Goal: Task Accomplishment & Management: Manage account settings

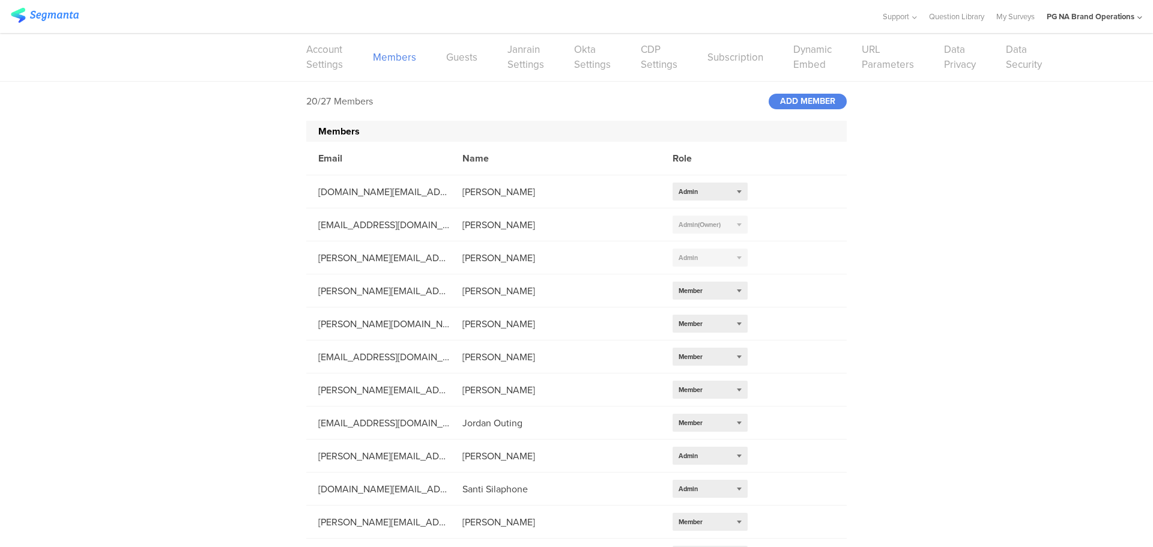
click at [211, 300] on div "20/27 Members ADD MEMBER Members Email Name Role dunkirk.ae@pg.com Andre Dunkir…" at bounding box center [576, 459] width 1153 height 754
click at [698, 223] on span "(Owner)" at bounding box center [709, 225] width 23 height 10
click at [291, 297] on div "20/27 Members ADD MEMBER Members Email Name Role dunkirk.ae@pg.com Andre Dunkir…" at bounding box center [576, 459] width 1153 height 754
click at [243, 183] on div "20/27 Members ADD MEMBER Members Email Name Role dunkirk.ae@pg.com Andre Dunkir…" at bounding box center [576, 459] width 1153 height 754
click at [710, 251] on div "Select role... Admin" at bounding box center [709, 258] width 75 height 18
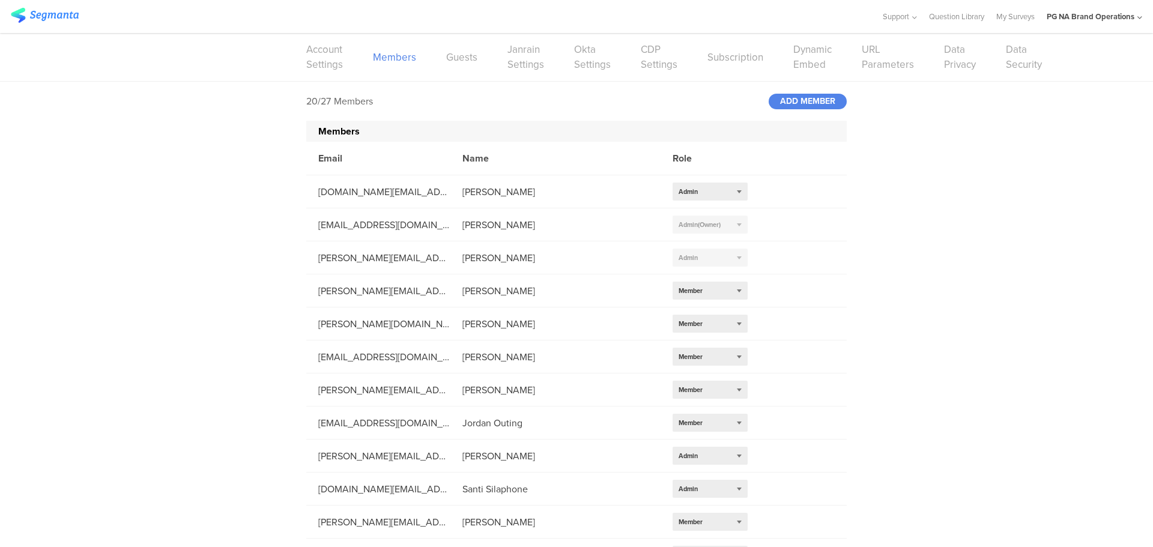
click at [216, 253] on div "20/27 Members ADD MEMBER Members Email Name Role dunkirk.ae@pg.com Andre Dunkir…" at bounding box center [576, 459] width 1153 height 754
click at [704, 265] on div "Select role... Admin" at bounding box center [709, 258] width 75 height 18
click at [273, 363] on div "20/27 Members ADD MEMBER Members Email Name Role dunkirk.ae@pg.com Andre Dunkir…" at bounding box center [576, 459] width 1153 height 754
click at [140, 312] on div "20/27 Members ADD MEMBER Members Email Name Role dunkirk.ae@pg.com Andre Dunkir…" at bounding box center [576, 459] width 1153 height 754
click at [237, 290] on div "20/27 Members ADD MEMBER Members Email Name Role dunkirk.ae@pg.com Andre Dunkir…" at bounding box center [576, 459] width 1153 height 754
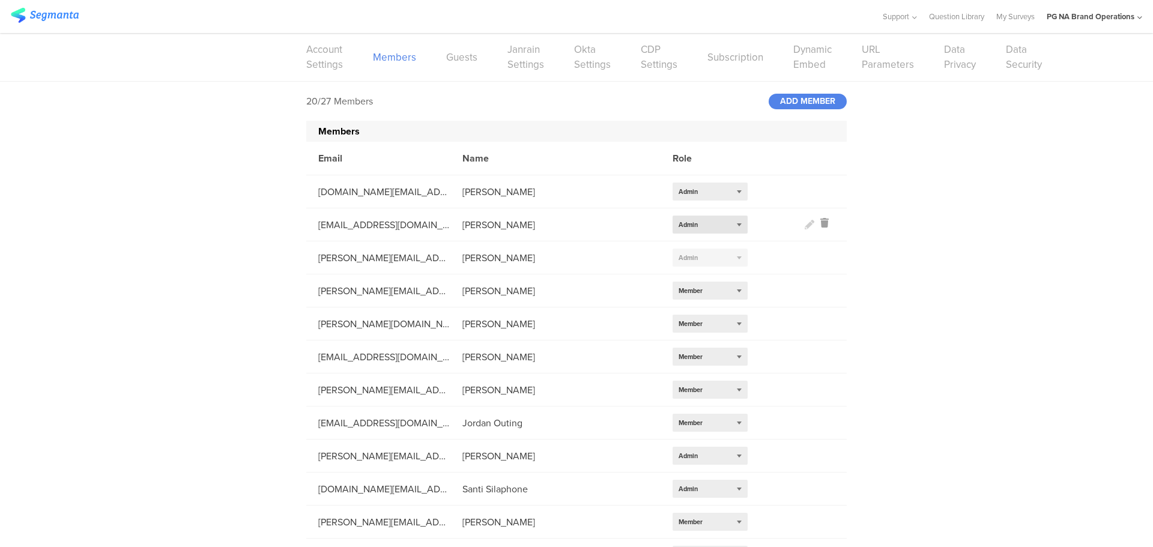
click at [682, 229] on span "Admin" at bounding box center [687, 225] width 19 height 10
click at [693, 259] on div "Member" at bounding box center [709, 261] width 75 height 18
click at [216, 238] on div "20/27 Members ADD MEMBER Members Email Name Role dunkirk.ae@pg.com Andre Dunkir…" at bounding box center [576, 459] width 1153 height 754
click at [1016, 235] on div "20/27 Members ADD MEMBER Members Email Name Role dunkirk.ae@pg.com Andre Dunkir…" at bounding box center [576, 459] width 1153 height 754
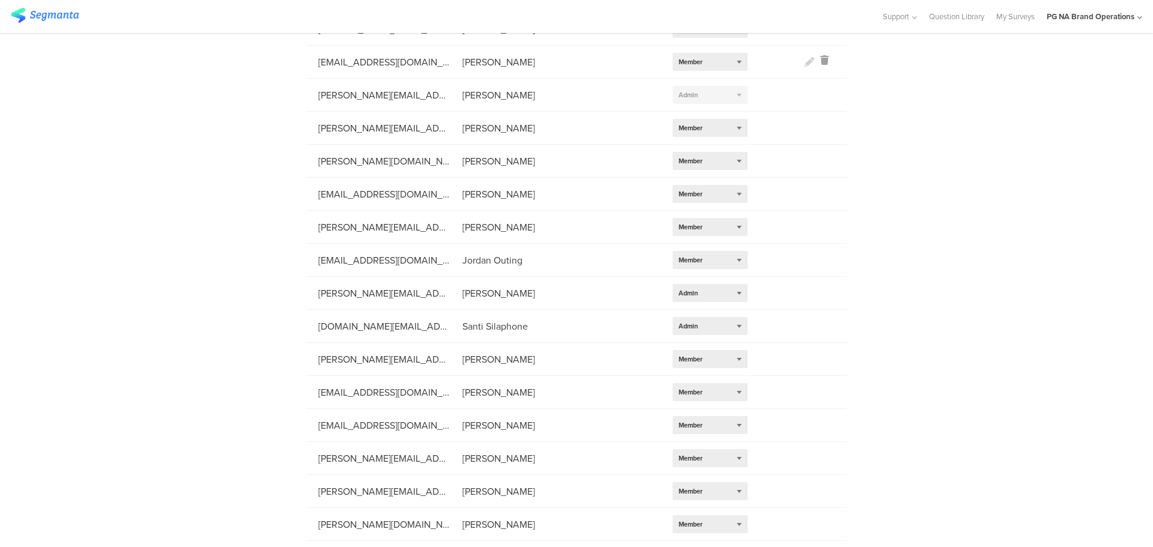
scroll to position [289, 0]
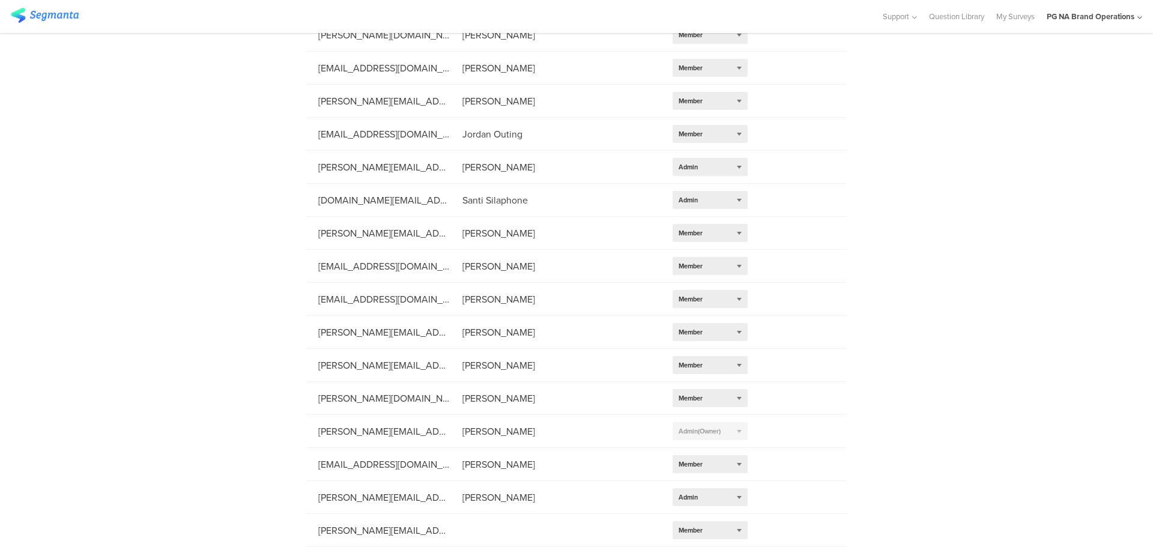
click at [939, 271] on div "20/27 Members ADD MEMBER Members Email Name Role dunkirk.ae@pg.com Andre Dunkir…" at bounding box center [576, 170] width 1153 height 754
drag, startPoint x: 337, startPoint y: 468, endPoint x: 474, endPoint y: 463, distance: 137.0
click at [474, 463] on li "marsala.a@pg.com Anna Marsala Select role... Member" at bounding box center [576, 464] width 540 height 33
click at [474, 463] on div "Anna Marsala" at bounding box center [555, 464] width 210 height 14
